Goal: Navigation & Orientation: Find specific page/section

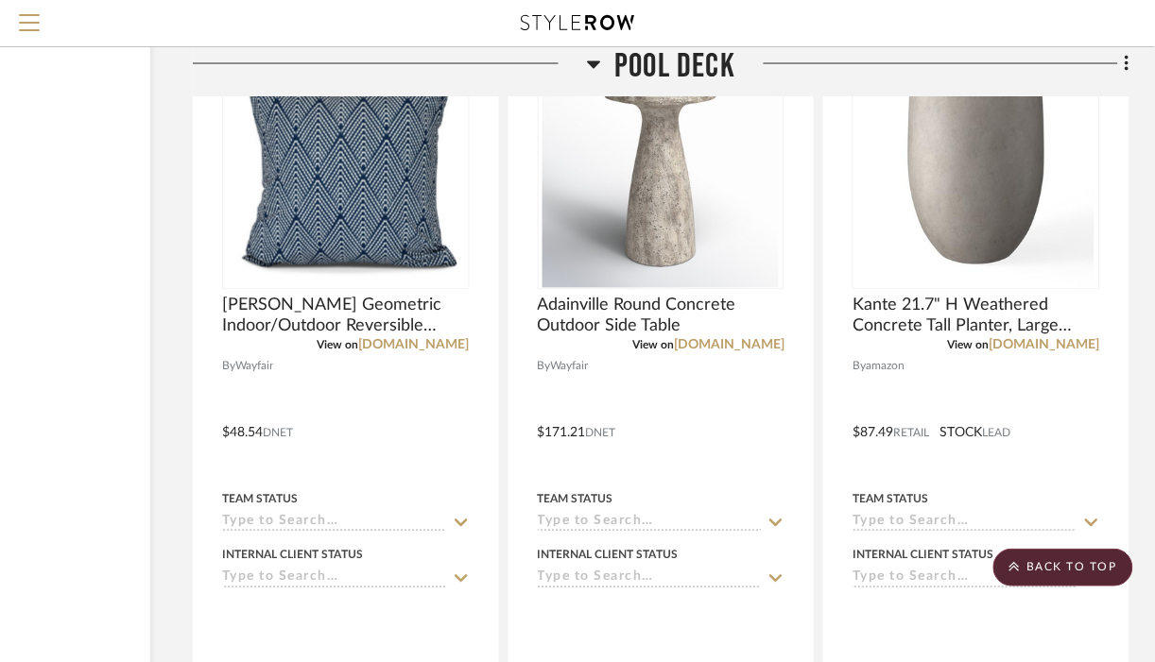
scroll to position [42024, 205]
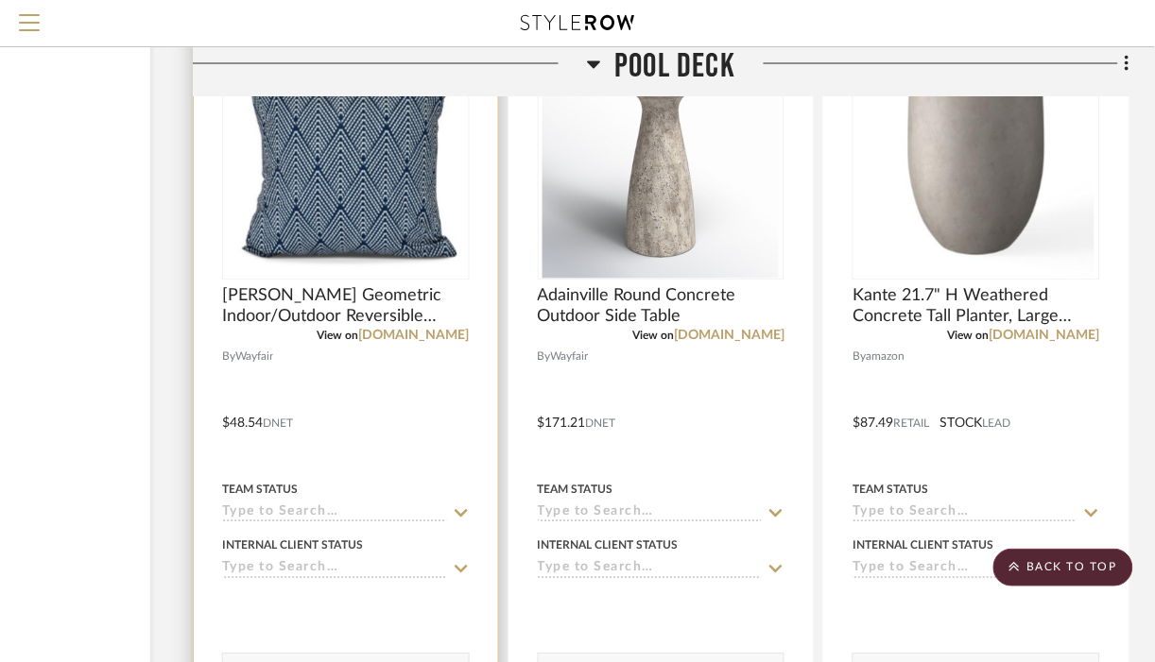
click at [338, 232] on img "0" at bounding box center [346, 161] width 236 height 236
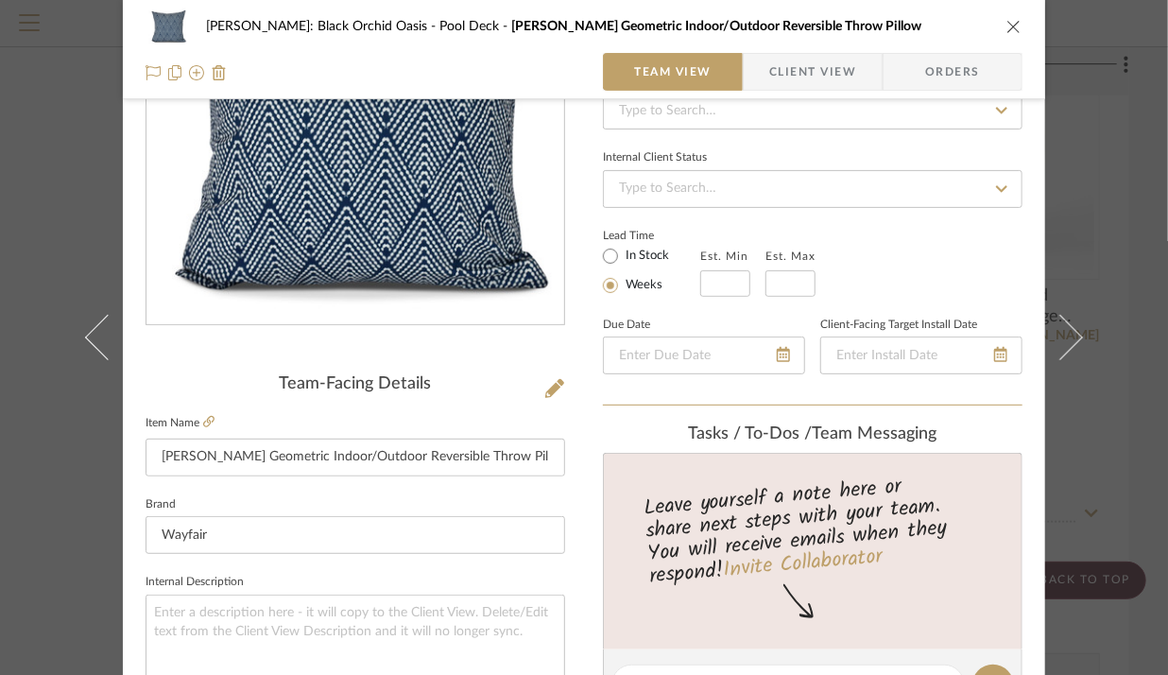
scroll to position [216, 0]
click at [203, 421] on icon at bounding box center [208, 420] width 11 height 11
click at [1005, 26] on button "close" at bounding box center [1013, 26] width 17 height 17
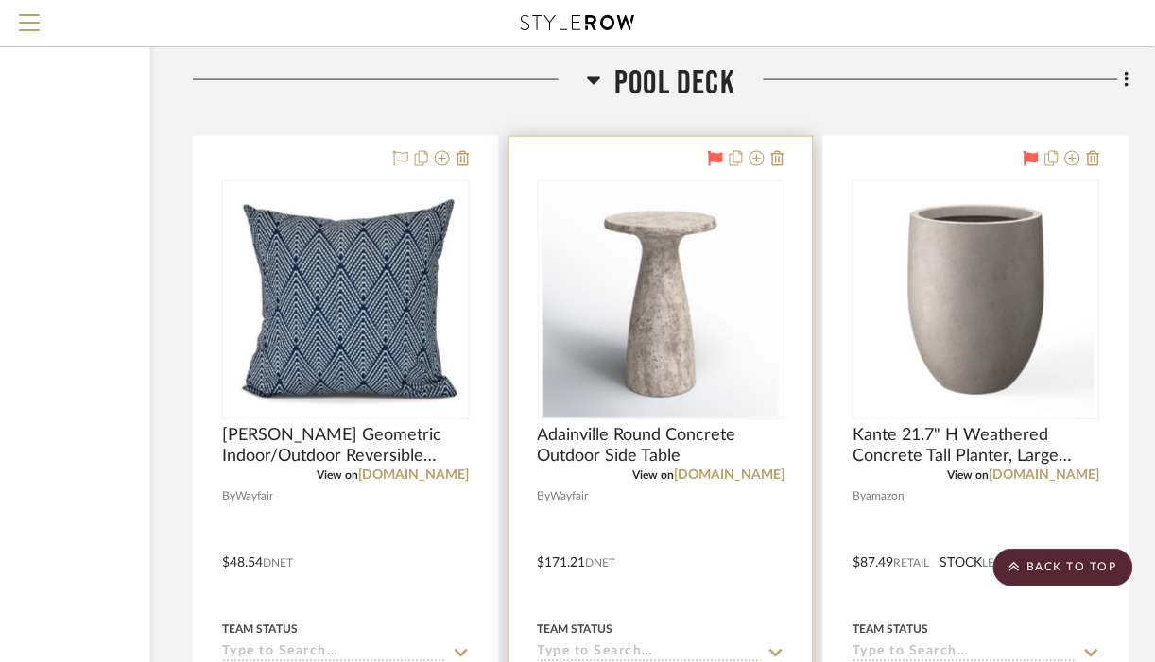
scroll to position [41873, 205]
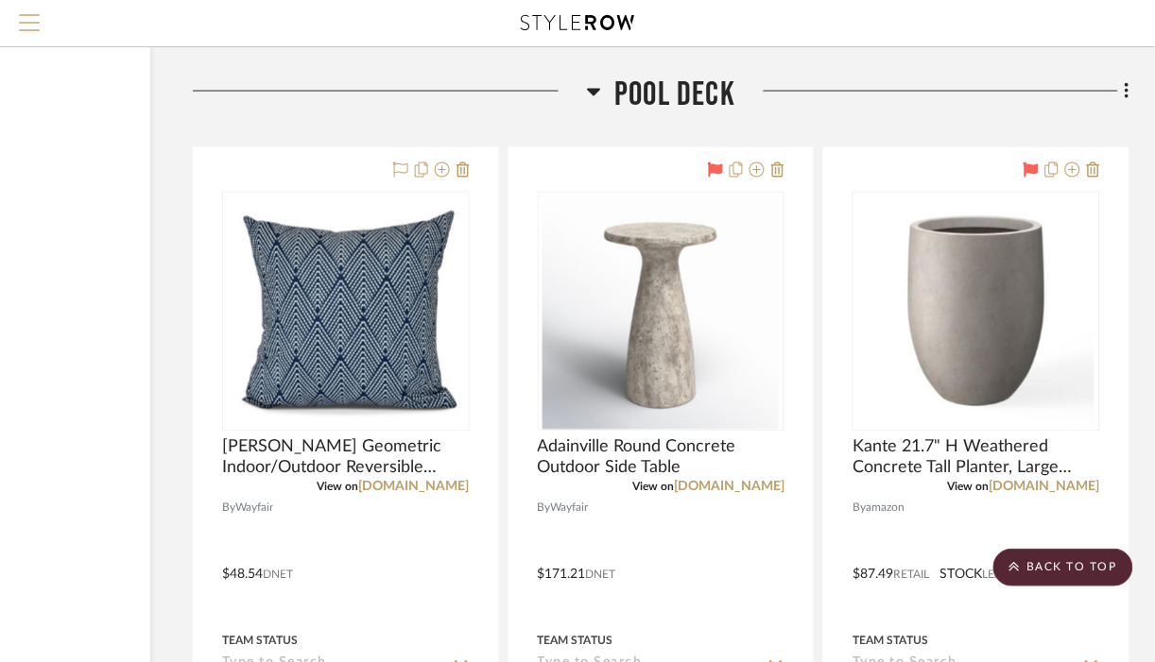
click at [33, 16] on span "Menu" at bounding box center [29, 15] width 21 height 2
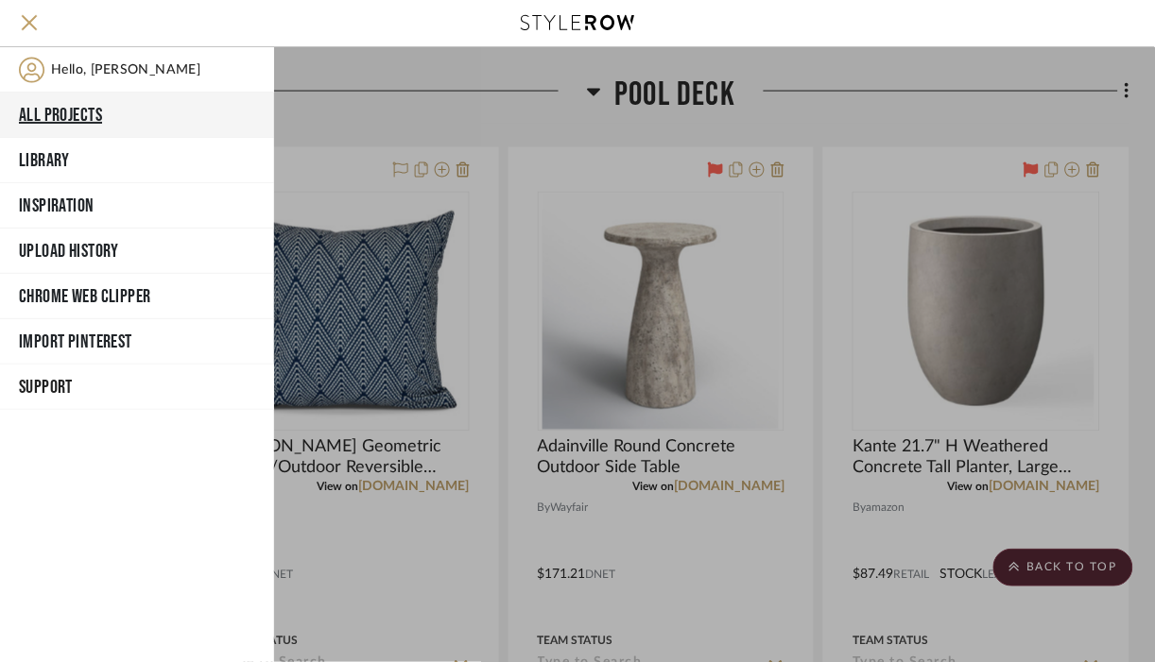
click at [71, 110] on button "All Projects" at bounding box center [137, 115] width 274 height 45
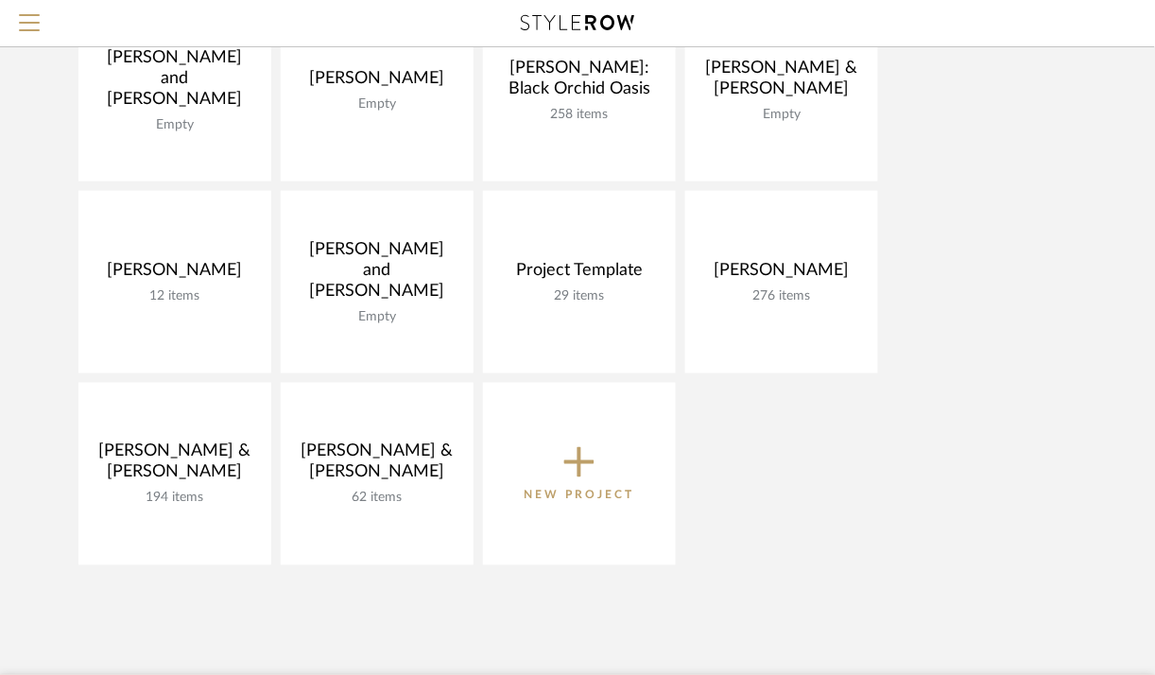
scroll to position [444, 0]
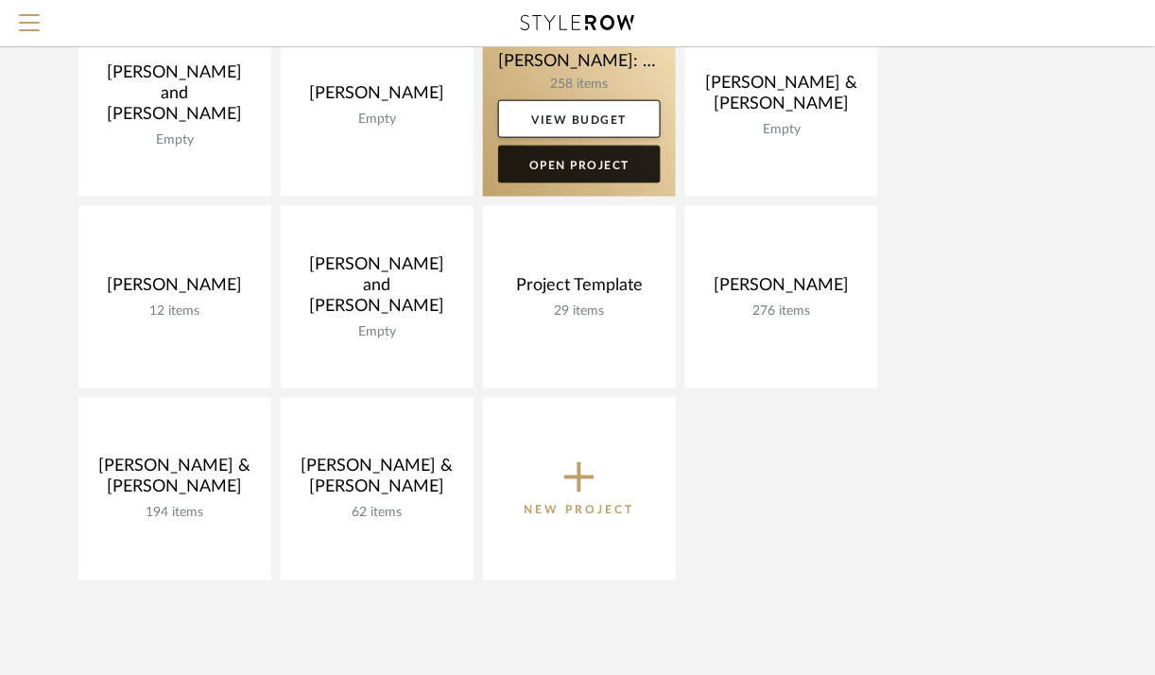
click at [567, 169] on link "Open Project" at bounding box center [579, 164] width 163 height 38
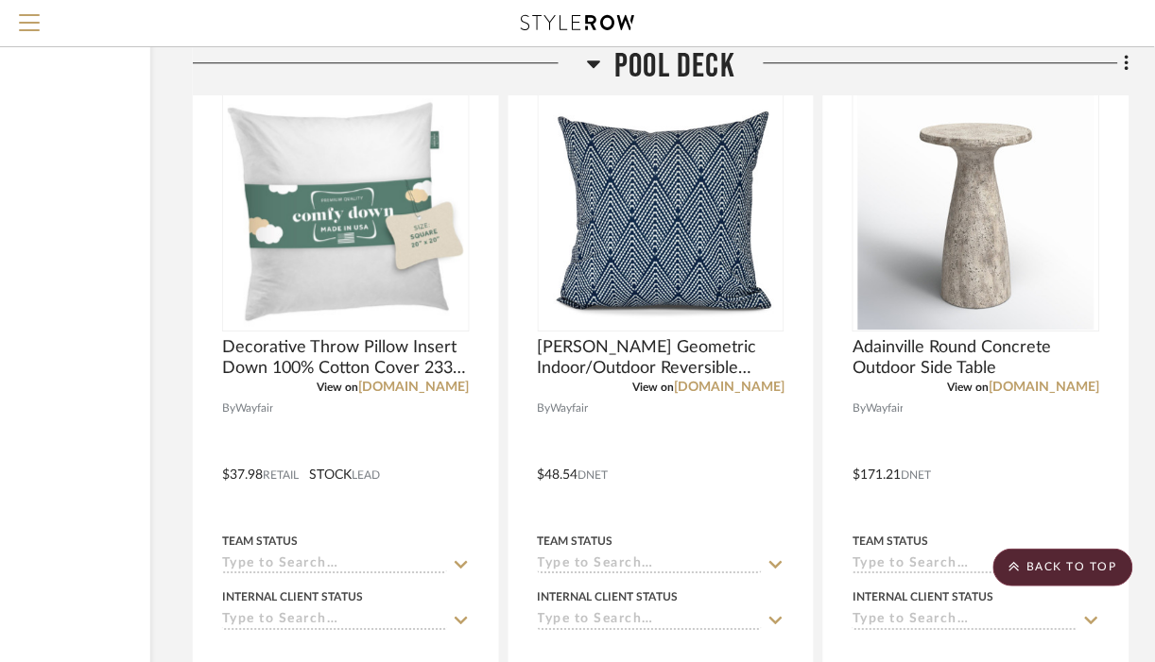
scroll to position [36072, 205]
